Goal: Task Accomplishment & Management: Manage account settings

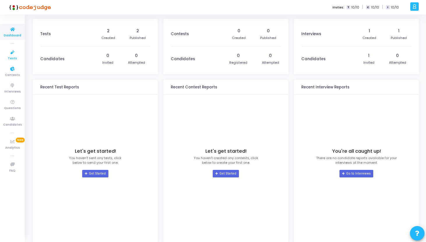
click at [13, 54] on icon at bounding box center [12, 52] width 12 height 7
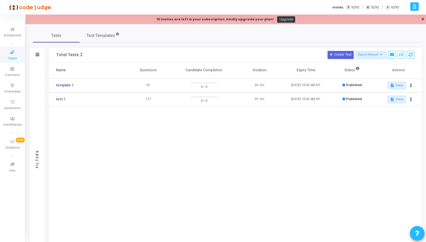
click at [338, 43] on div "Tests Test Templates Filters Filters Test Name: search Status Draft Published E…" at bounding box center [226, 142] width 386 height 227
click at [337, 57] on button "Create Test" at bounding box center [340, 55] width 26 height 8
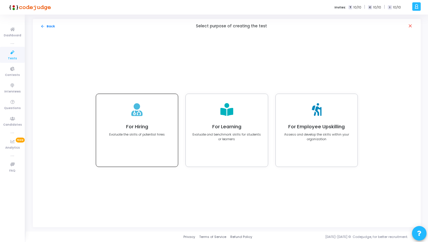
click at [145, 124] on h4 "For Hiring" at bounding box center [137, 127] width 56 height 6
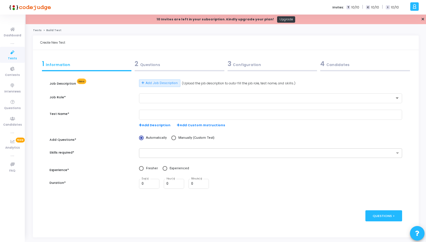
click at [74, 95] on div "Job Role*" at bounding box center [92, 101] width 90 height 17
click at [59, 98] on label "Job Role*" at bounding box center [58, 97] width 16 height 5
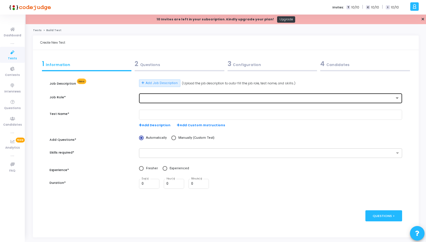
click at [172, 100] on div at bounding box center [271, 98] width 258 height 11
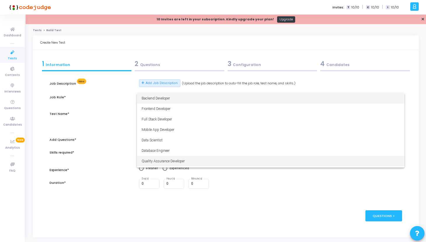
drag, startPoint x: 140, startPoint y: 98, endPoint x: 193, endPoint y: 163, distance: 84.2
click at [193, 163] on div "Backend Developer Frontend Developer Full Stack Developer Mobile App Developer …" at bounding box center [270, 130] width 267 height 75
copy div "Backend Developer Frontend Developer Full Stack Developer Mobile App Developer …"
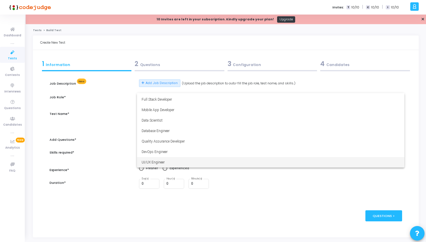
scroll to position [41, 0]
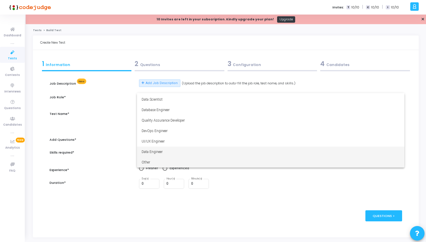
copy div "Backend Developer Frontend Developer Full Stack Developer Mobile App Developer …"
click at [163, 53] on div at bounding box center [213, 121] width 426 height 242
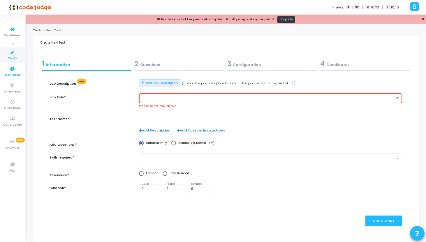
click at [17, 71] on icon at bounding box center [12, 69] width 12 height 7
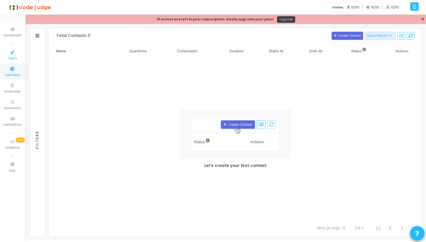
click at [15, 59] on span "Tests" at bounding box center [12, 58] width 9 height 5
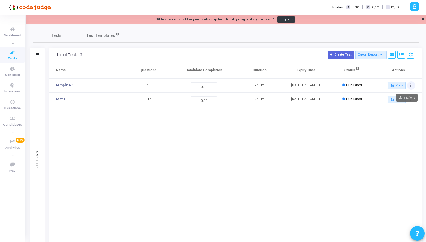
click at [412, 86] on button at bounding box center [411, 86] width 8 height 8
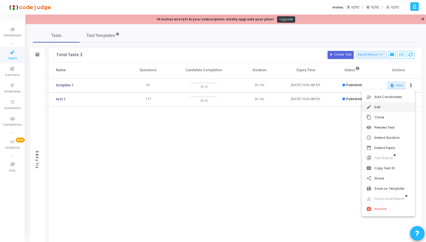
click at [391, 106] on button "edit Edit" at bounding box center [387, 107] width 53 height 10
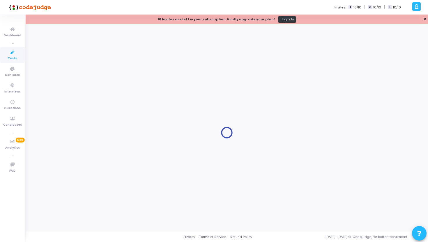
type input "template 1"
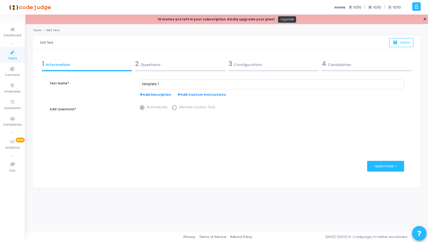
click at [154, 64] on div "2 Questions" at bounding box center [180, 64] width 90 height 10
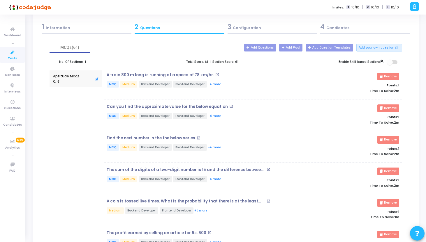
scroll to position [36, 0]
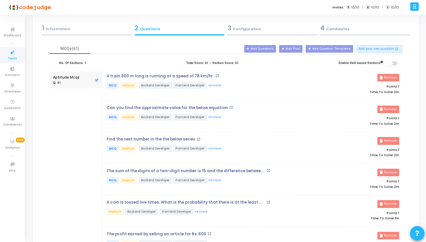
click at [11, 56] on icon at bounding box center [12, 52] width 12 height 7
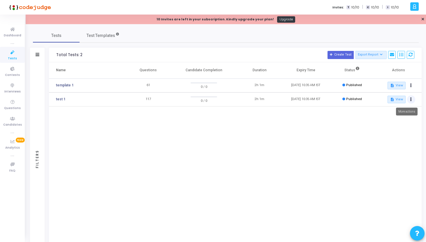
click at [409, 101] on button at bounding box center [411, 100] width 8 height 8
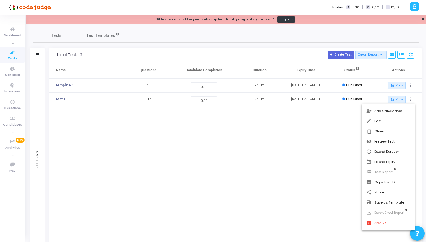
click at [303, 136] on div at bounding box center [213, 121] width 426 height 242
